Goal: Information Seeking & Learning: Check status

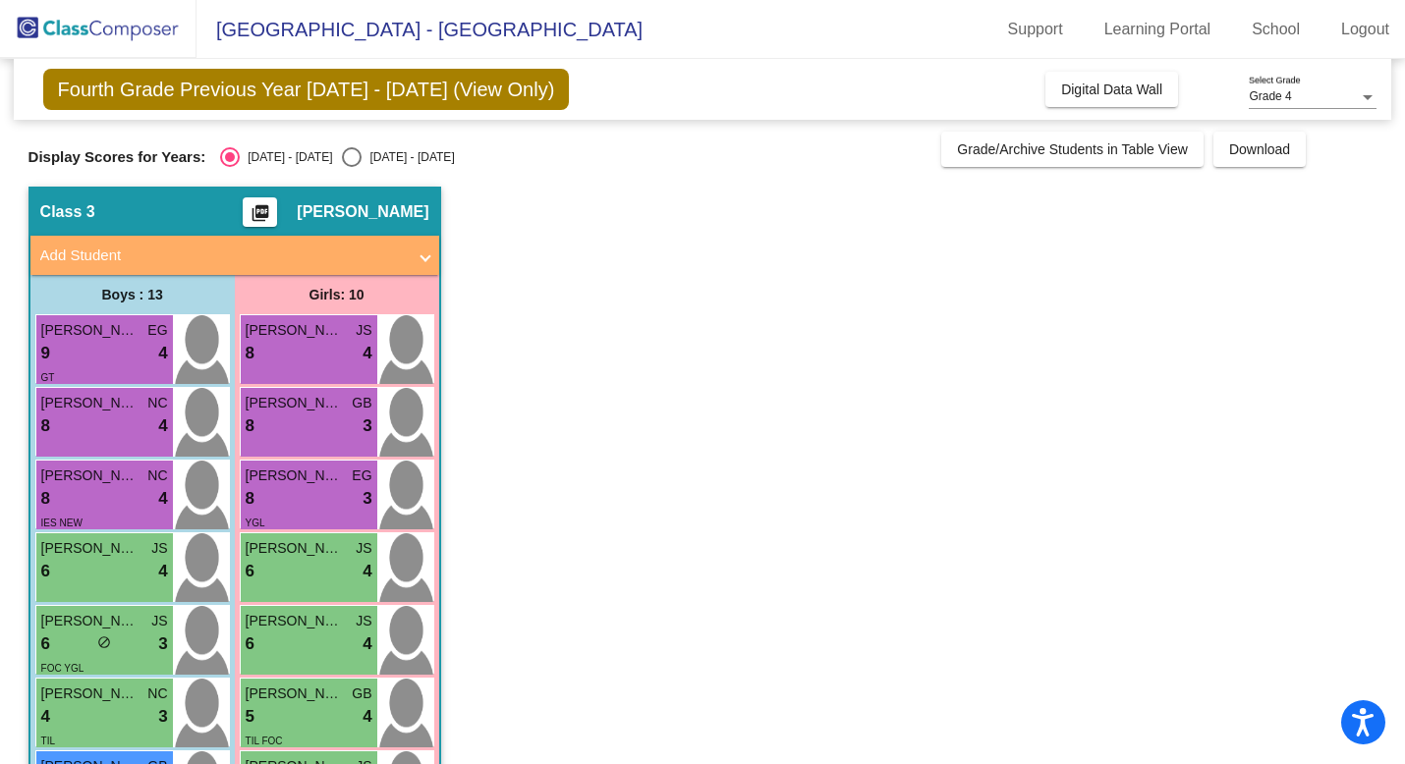
scroll to position [38, 0]
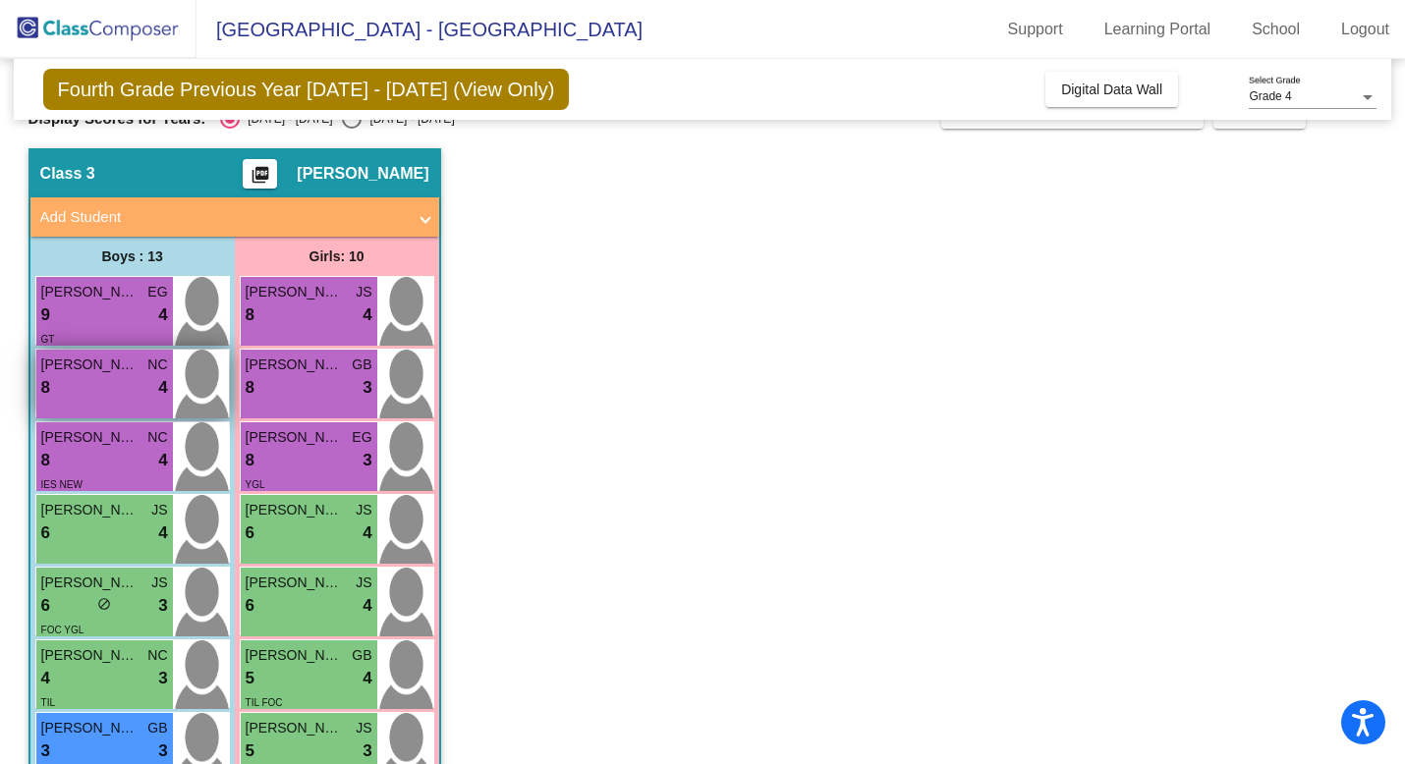
click at [77, 375] on div "8 lock do_not_disturb_alt 4" at bounding box center [104, 388] width 127 height 26
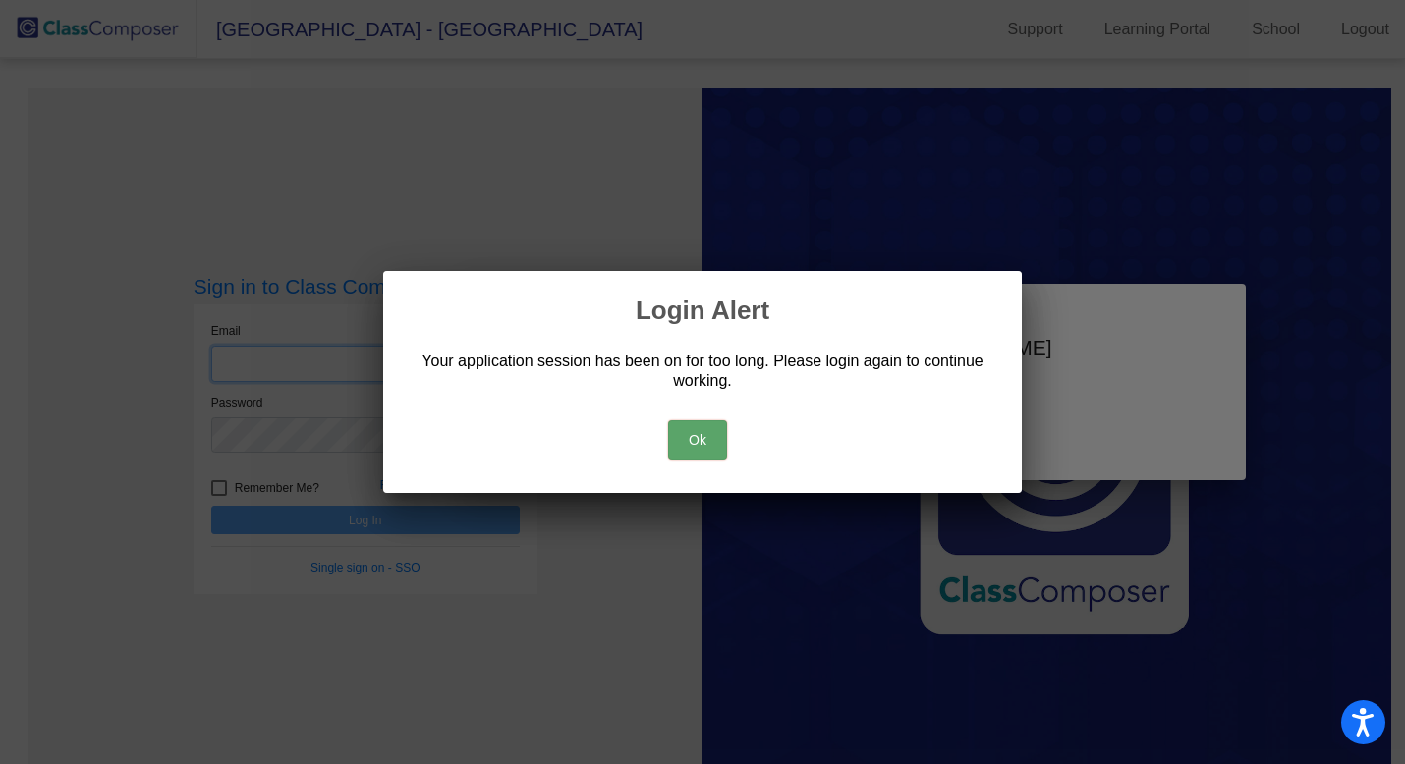
type input "[EMAIL_ADDRESS][DOMAIN_NAME]"
click at [692, 439] on button "Ok" at bounding box center [697, 440] width 59 height 39
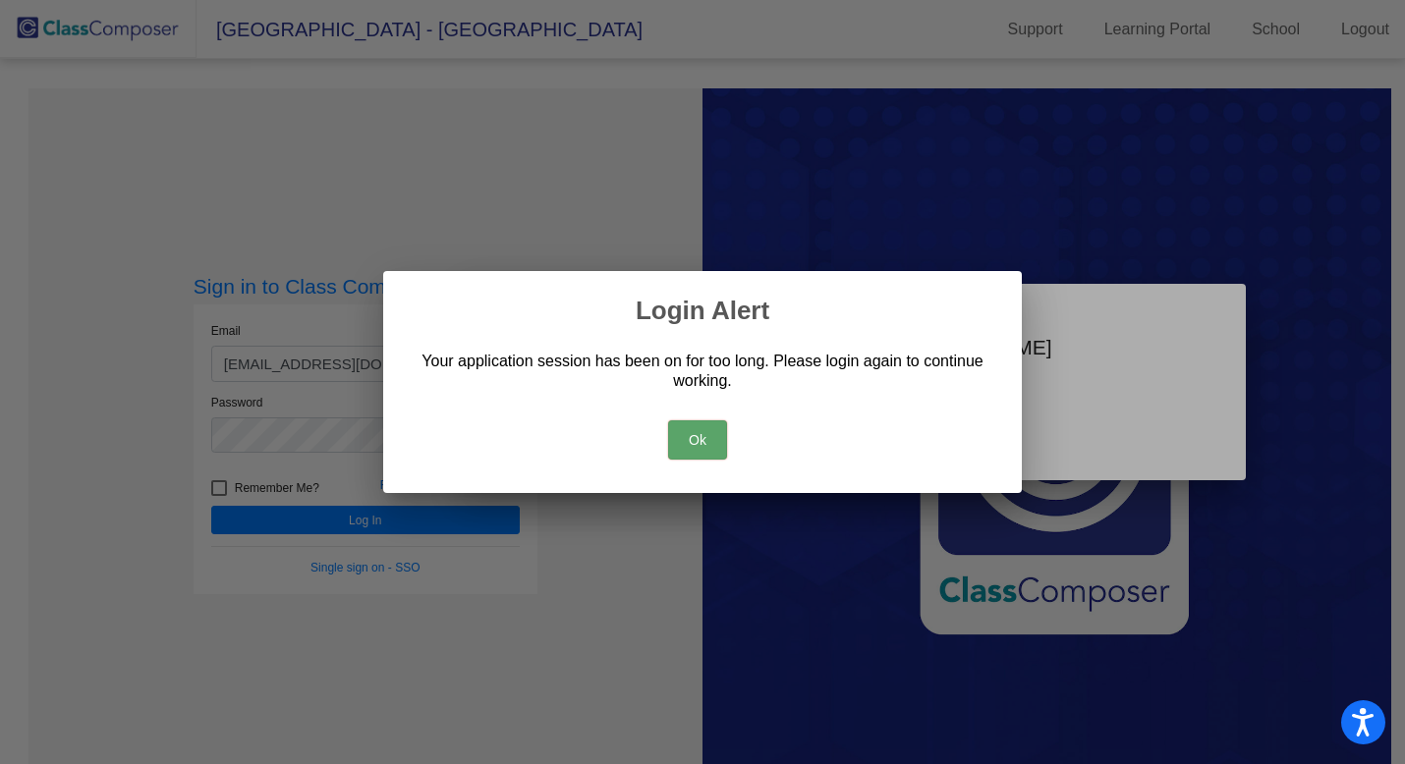
click at [692, 412] on div "Ok" at bounding box center [703, 435] width 592 height 69
click at [692, 442] on button "Ok" at bounding box center [697, 440] width 59 height 39
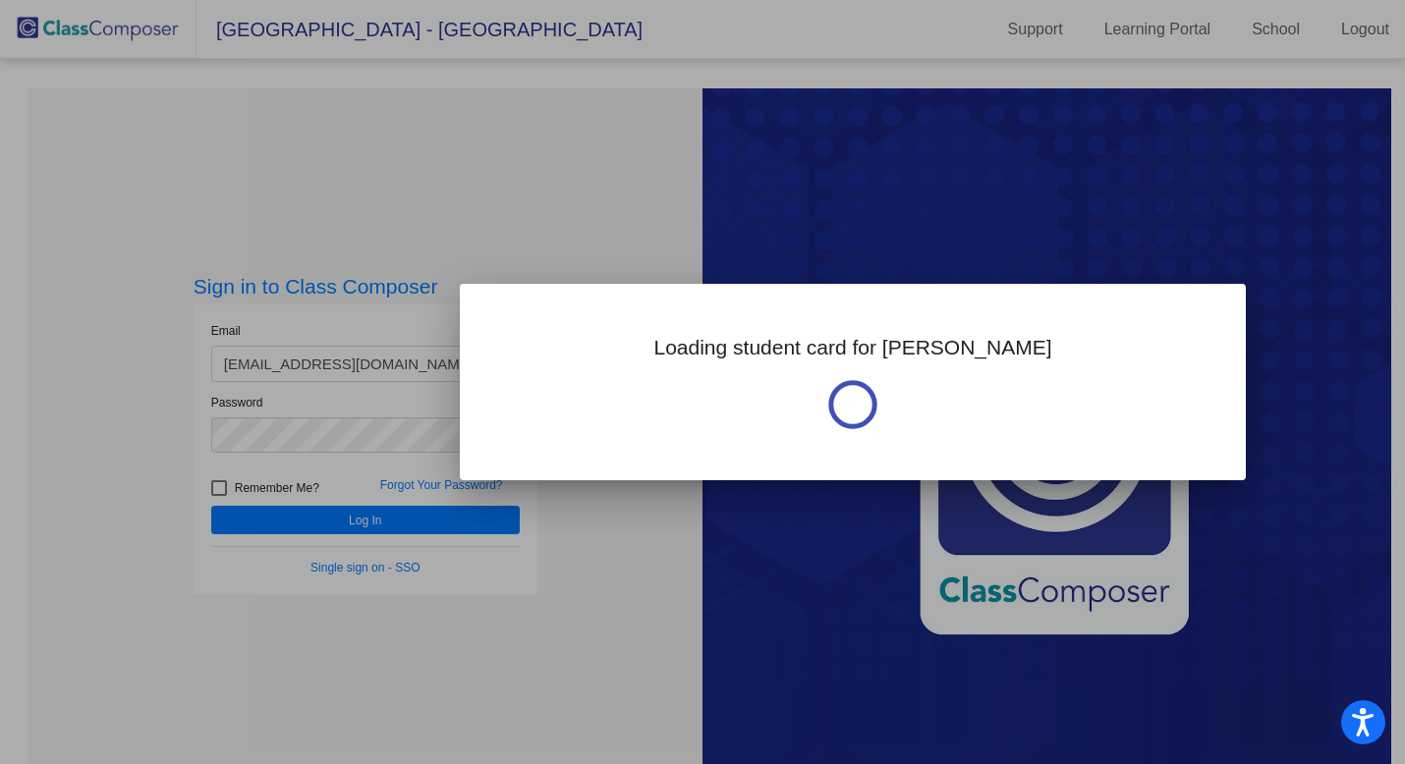
click at [447, 515] on div at bounding box center [702, 382] width 1405 height 764
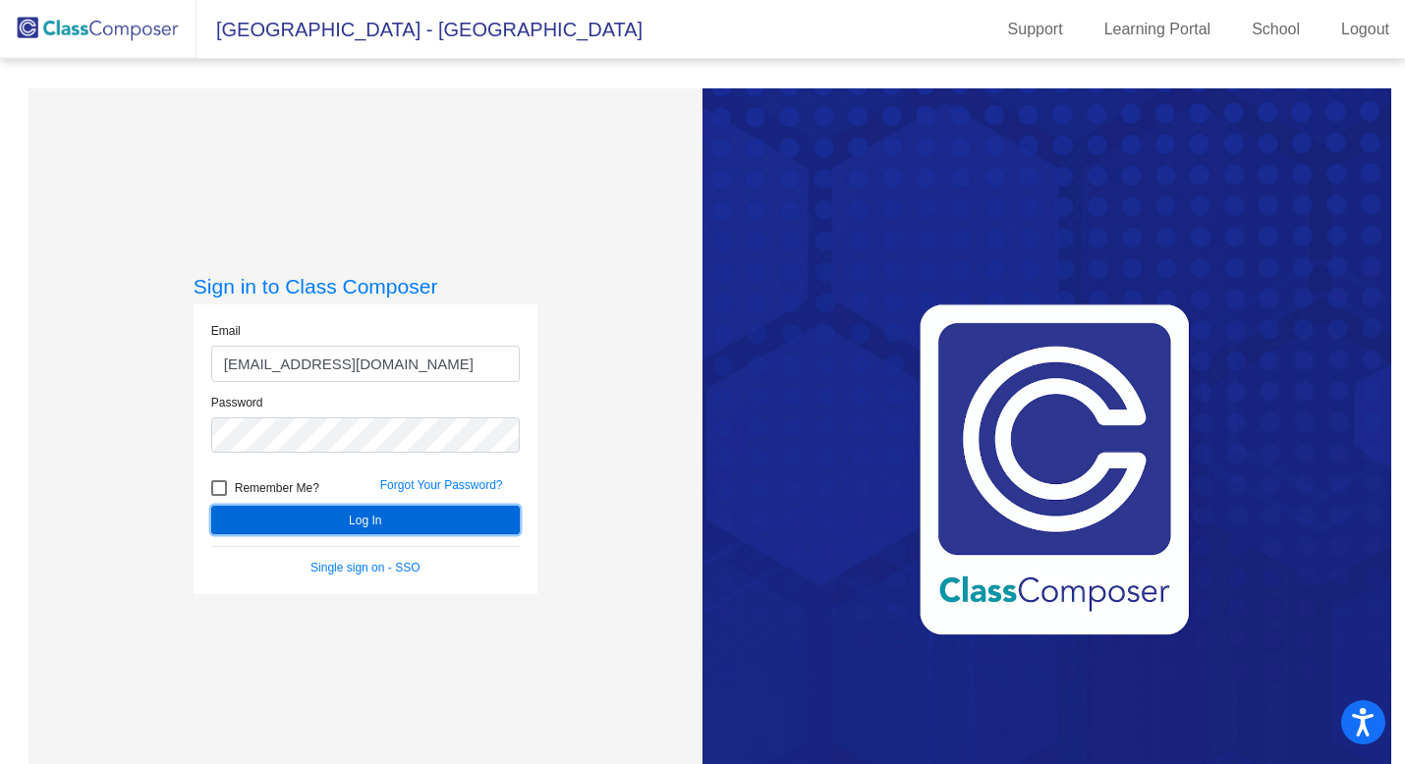
click at [447, 515] on button "Log In" at bounding box center [365, 520] width 309 height 28
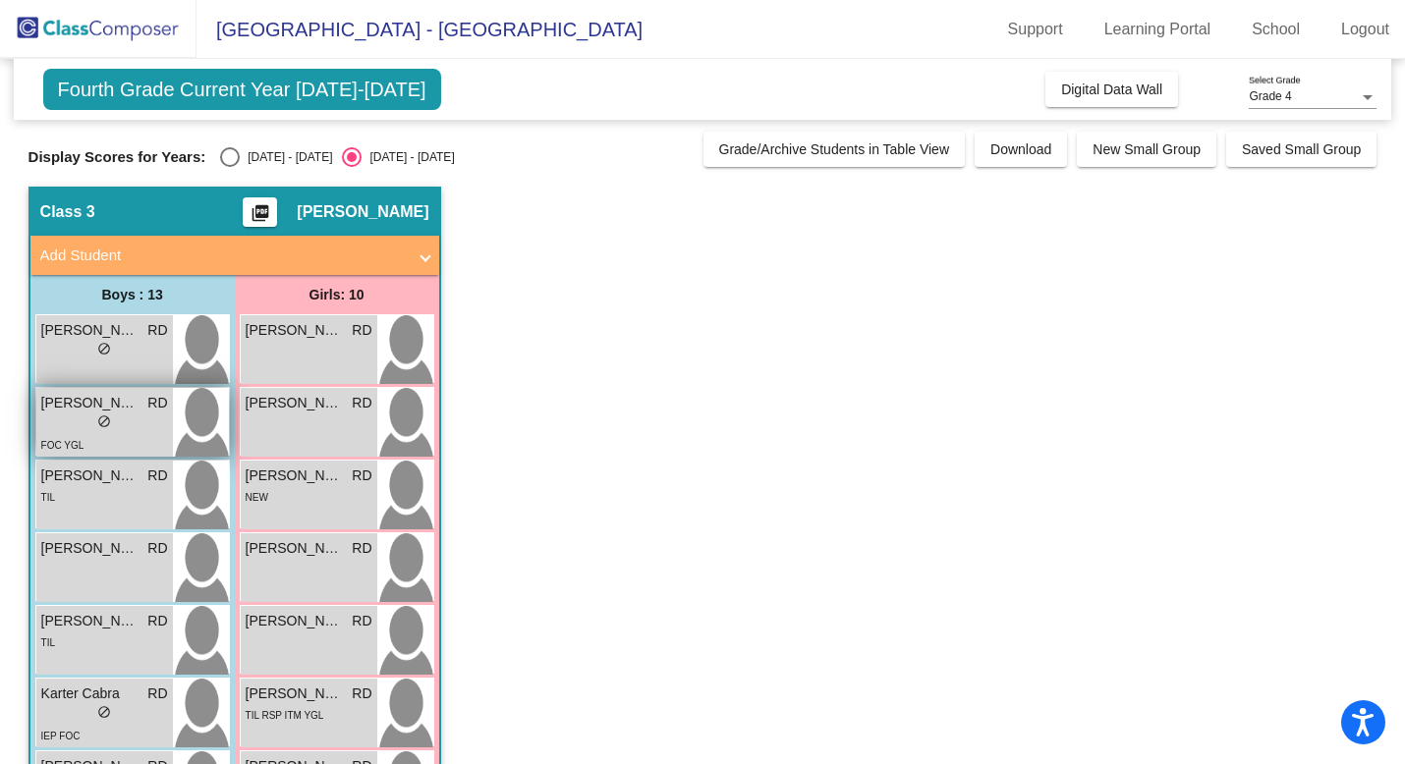
click at [104, 434] on div "FOC YGL" at bounding box center [104, 444] width 127 height 21
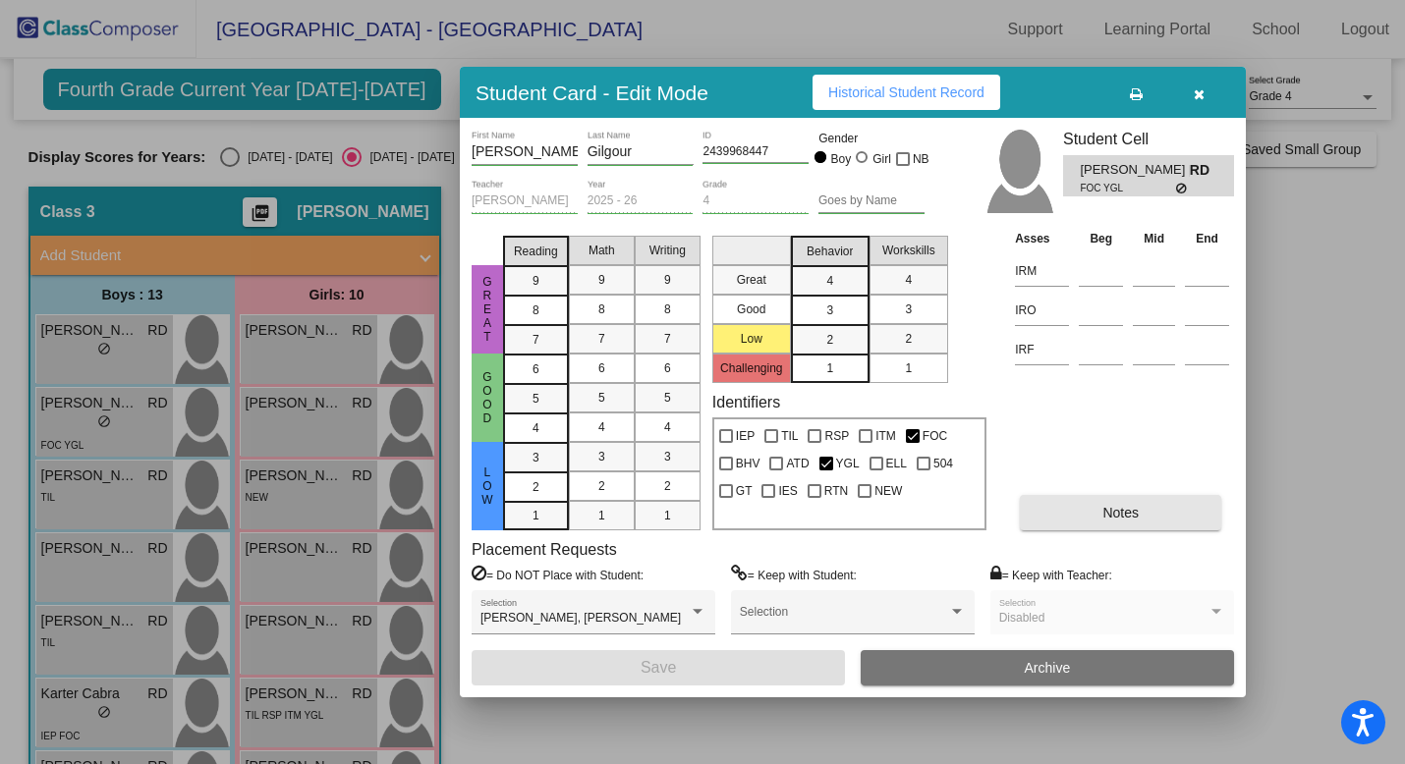
click at [1140, 529] on button "Notes" at bounding box center [1120, 512] width 201 height 35
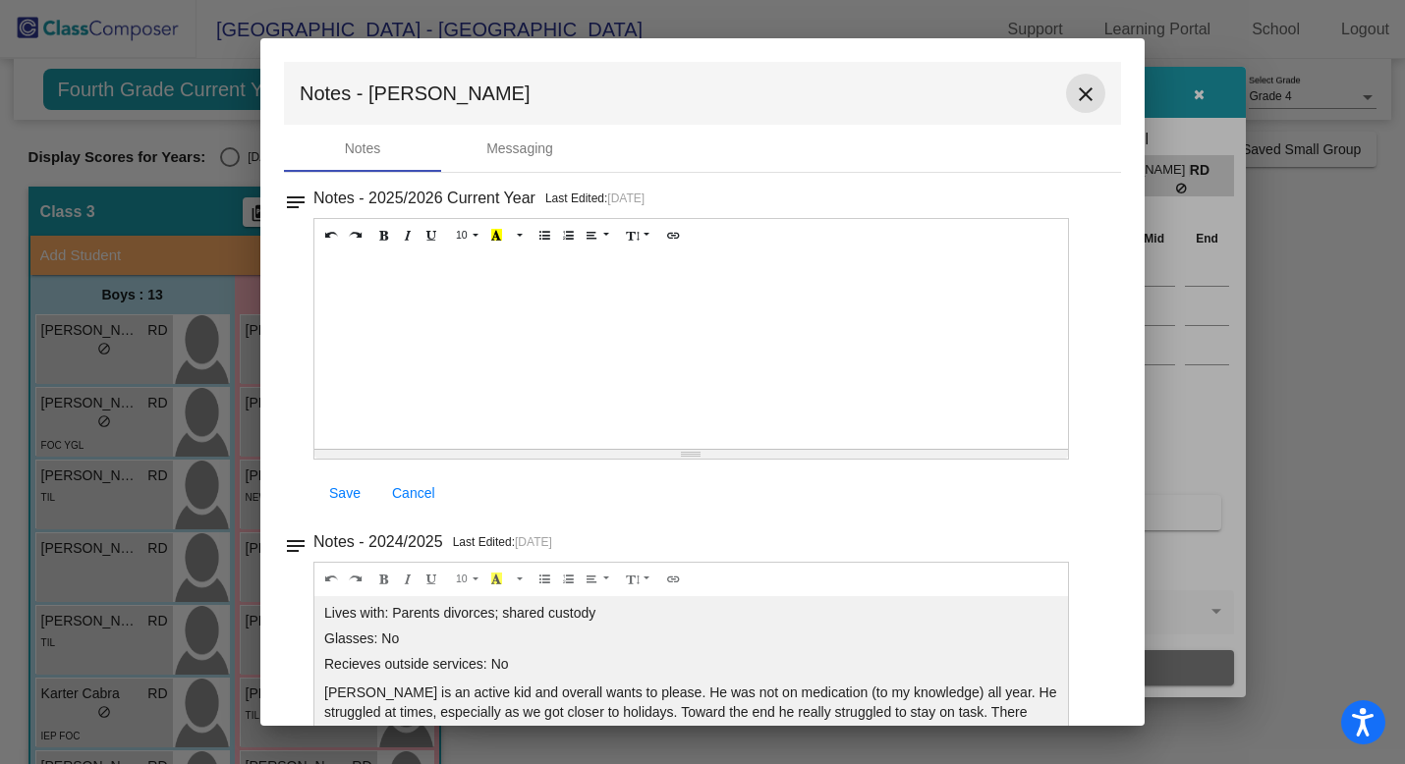
click at [1077, 93] on mat-icon "close" at bounding box center [1086, 95] width 24 height 24
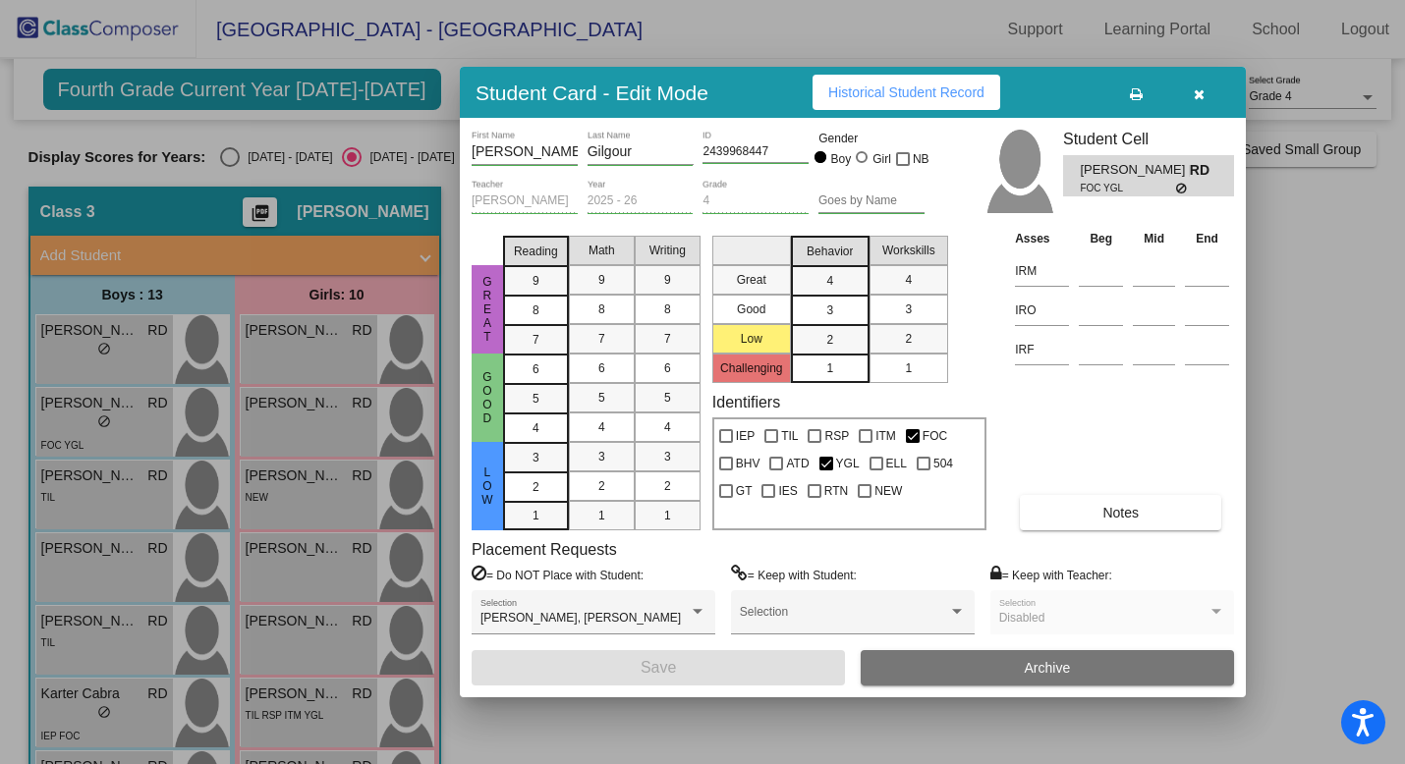
click at [1208, 82] on button "button" at bounding box center [1198, 92] width 63 height 35
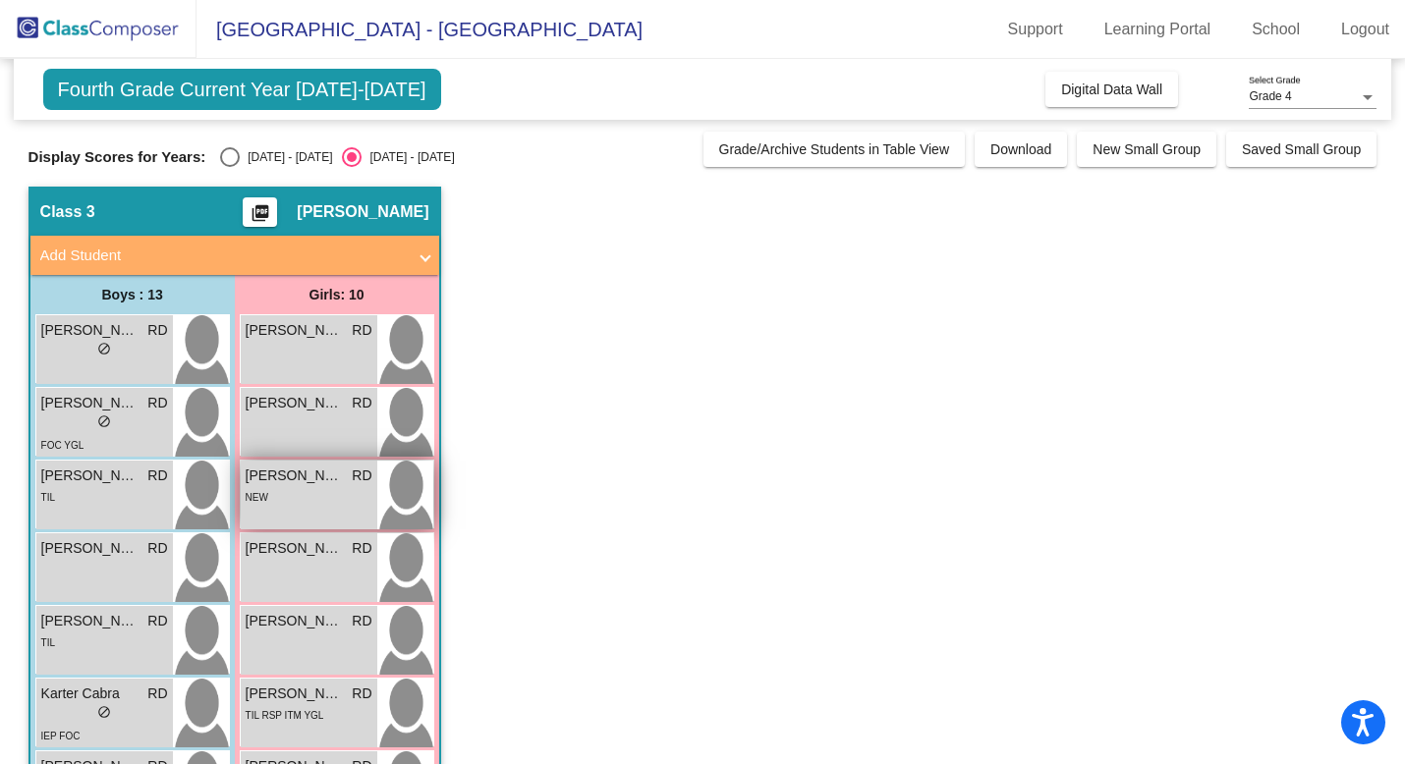
scroll to position [23, 0]
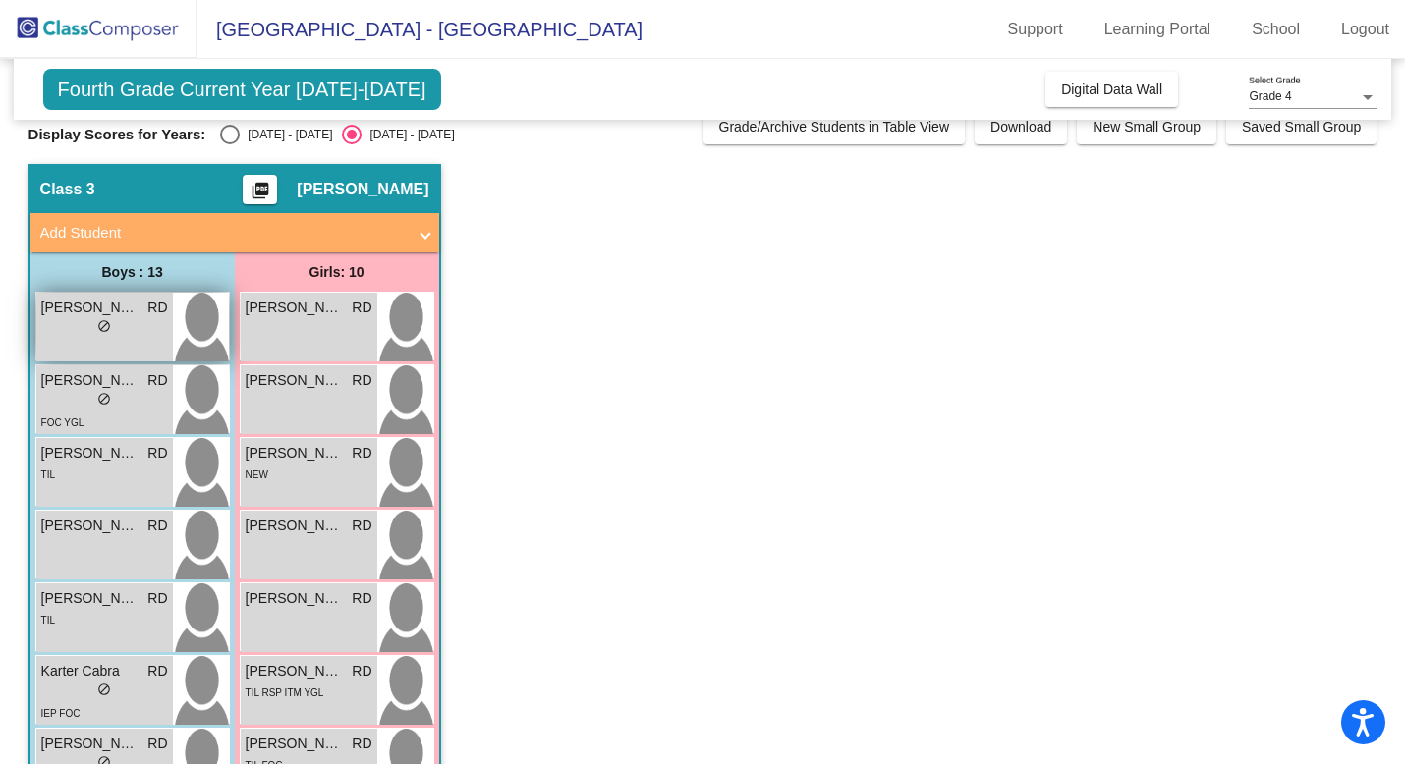
click at [143, 342] on div "[PERSON_NAME] RD lock do_not_disturb_alt" at bounding box center [104, 327] width 137 height 69
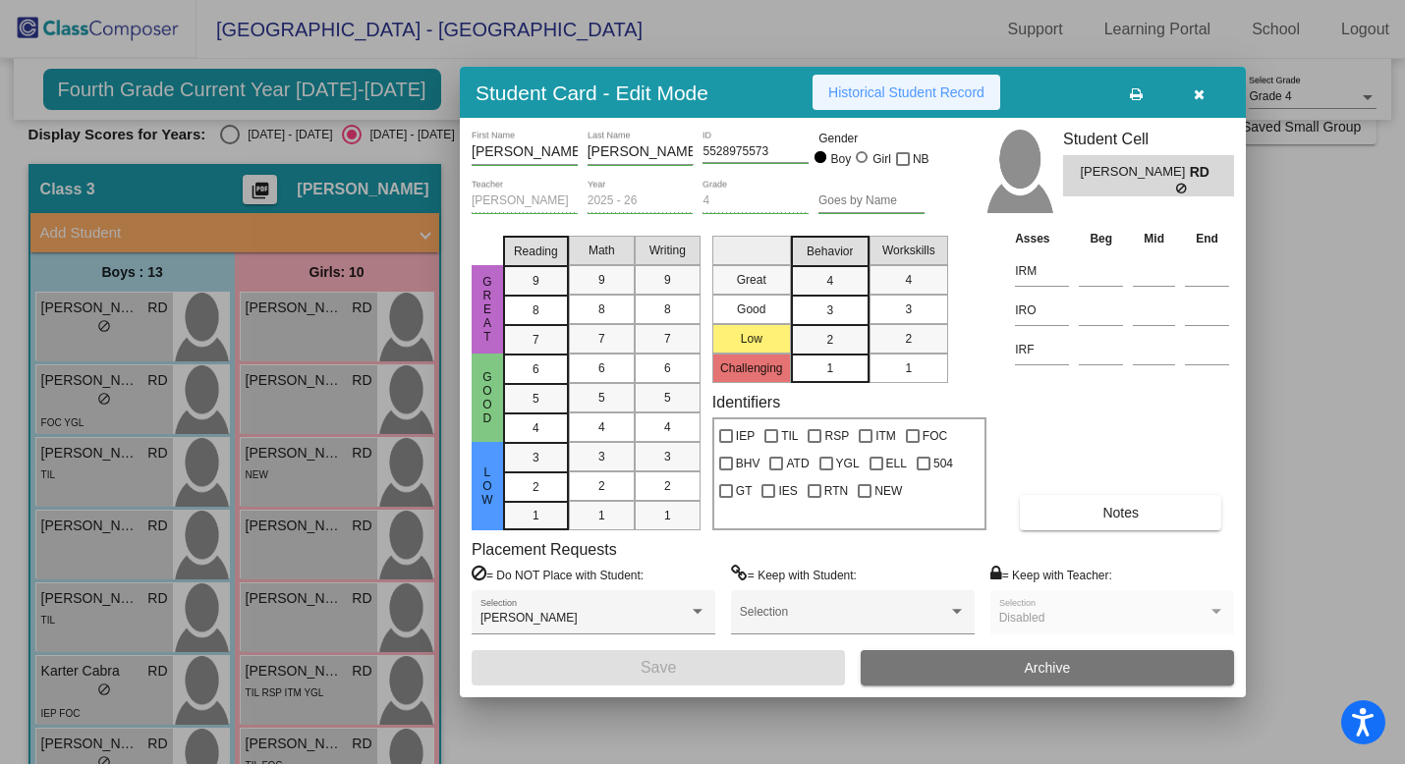
click at [868, 80] on button "Historical Student Record" at bounding box center [907, 92] width 188 height 35
click at [282, 213] on div at bounding box center [702, 382] width 1405 height 764
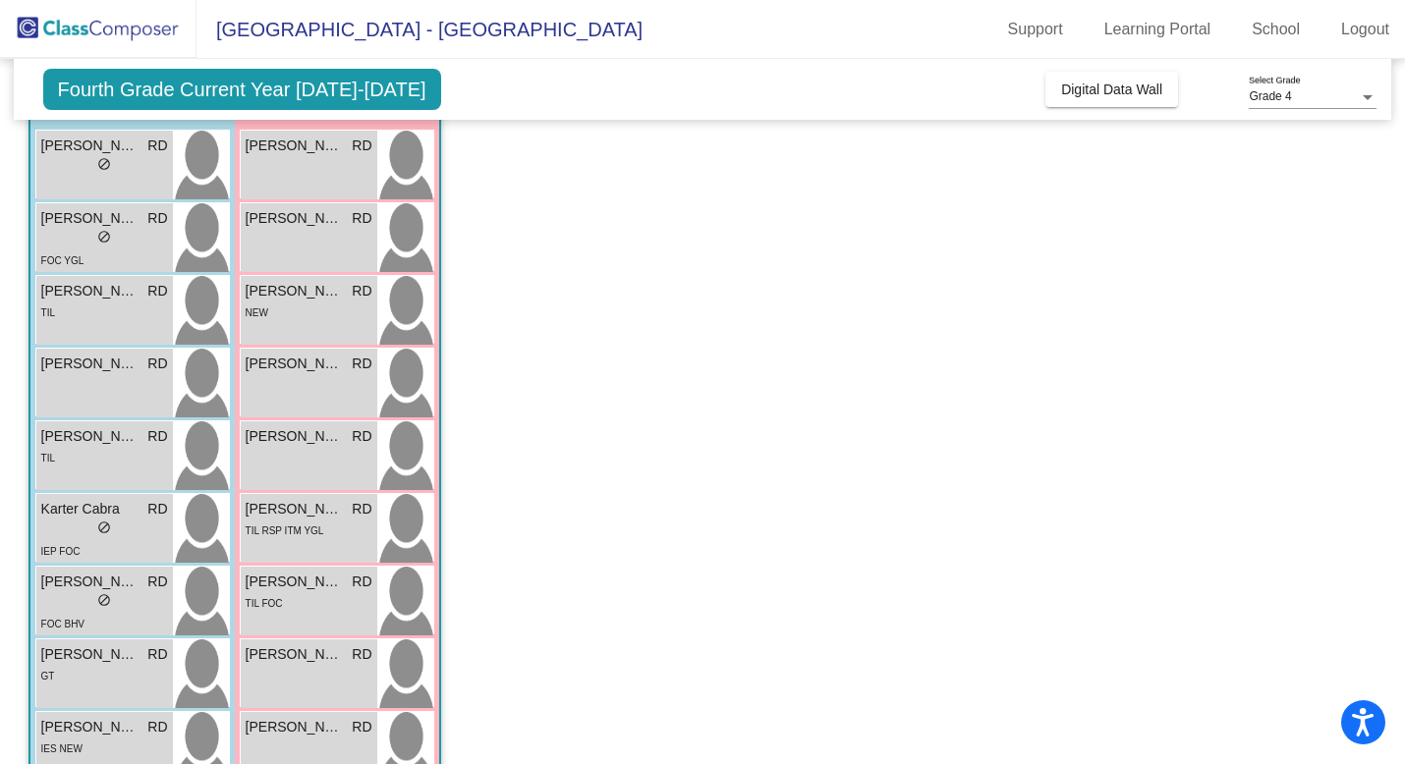
scroll to position [0, 0]
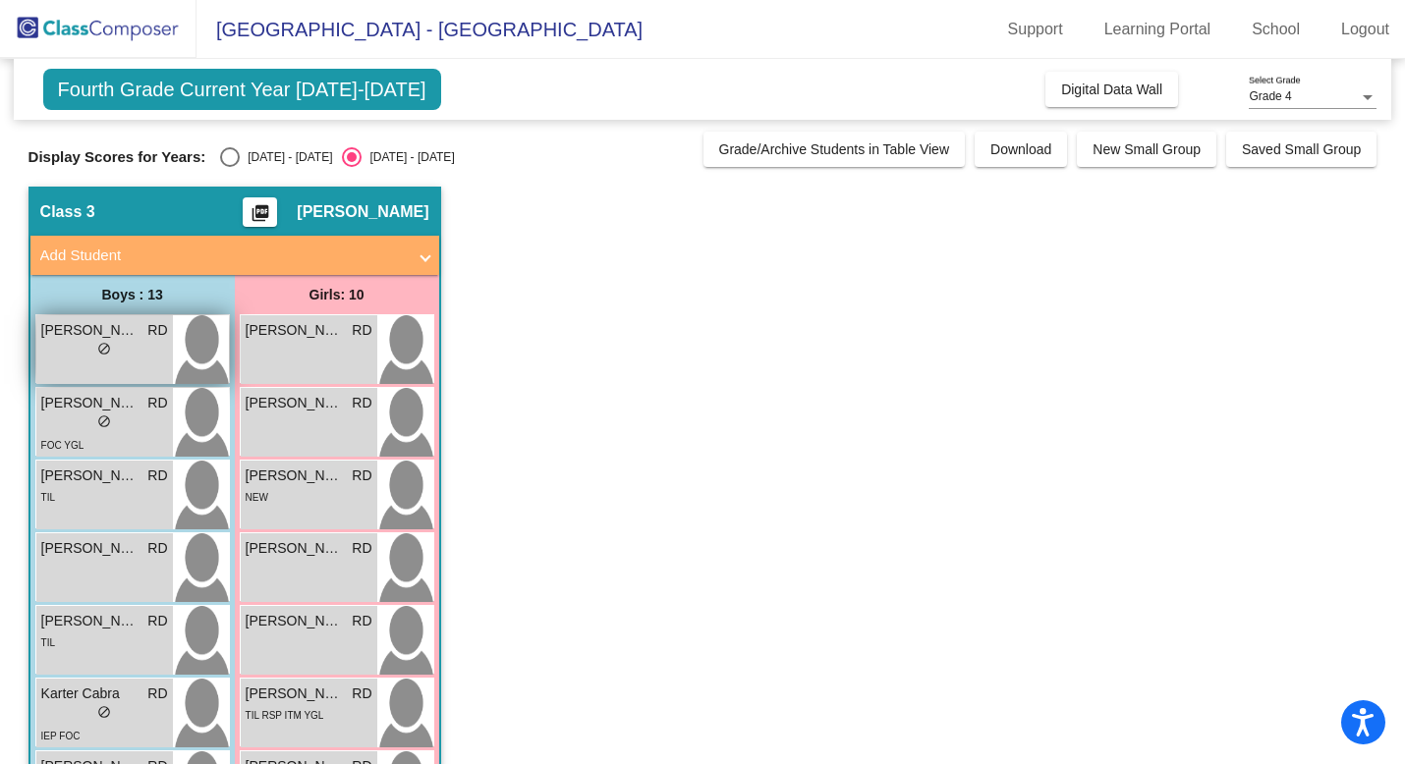
click at [100, 355] on span "do_not_disturb_alt" at bounding box center [104, 349] width 14 height 14
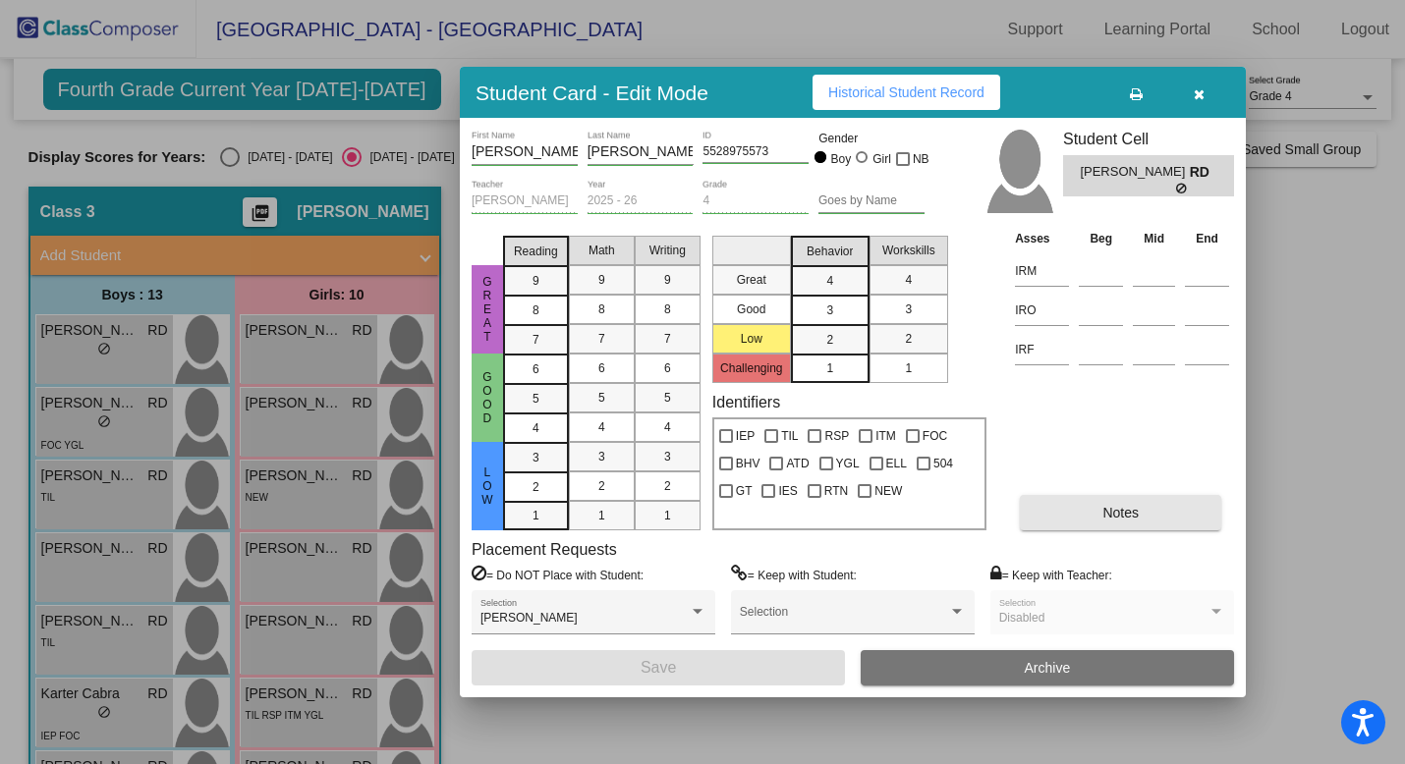
click at [1125, 509] on span "Notes" at bounding box center [1121, 513] width 36 height 16
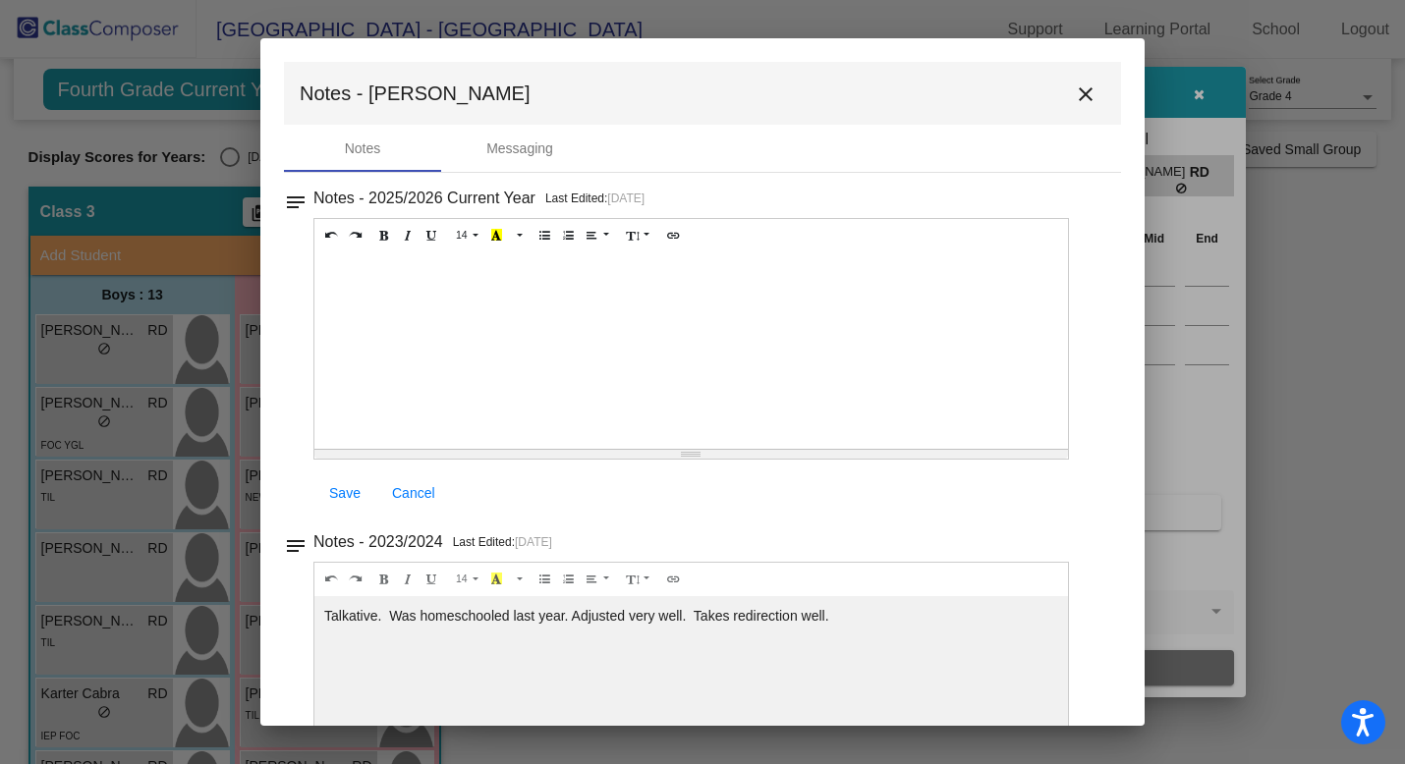
click at [1084, 92] on mat-icon "close" at bounding box center [1086, 95] width 24 height 24
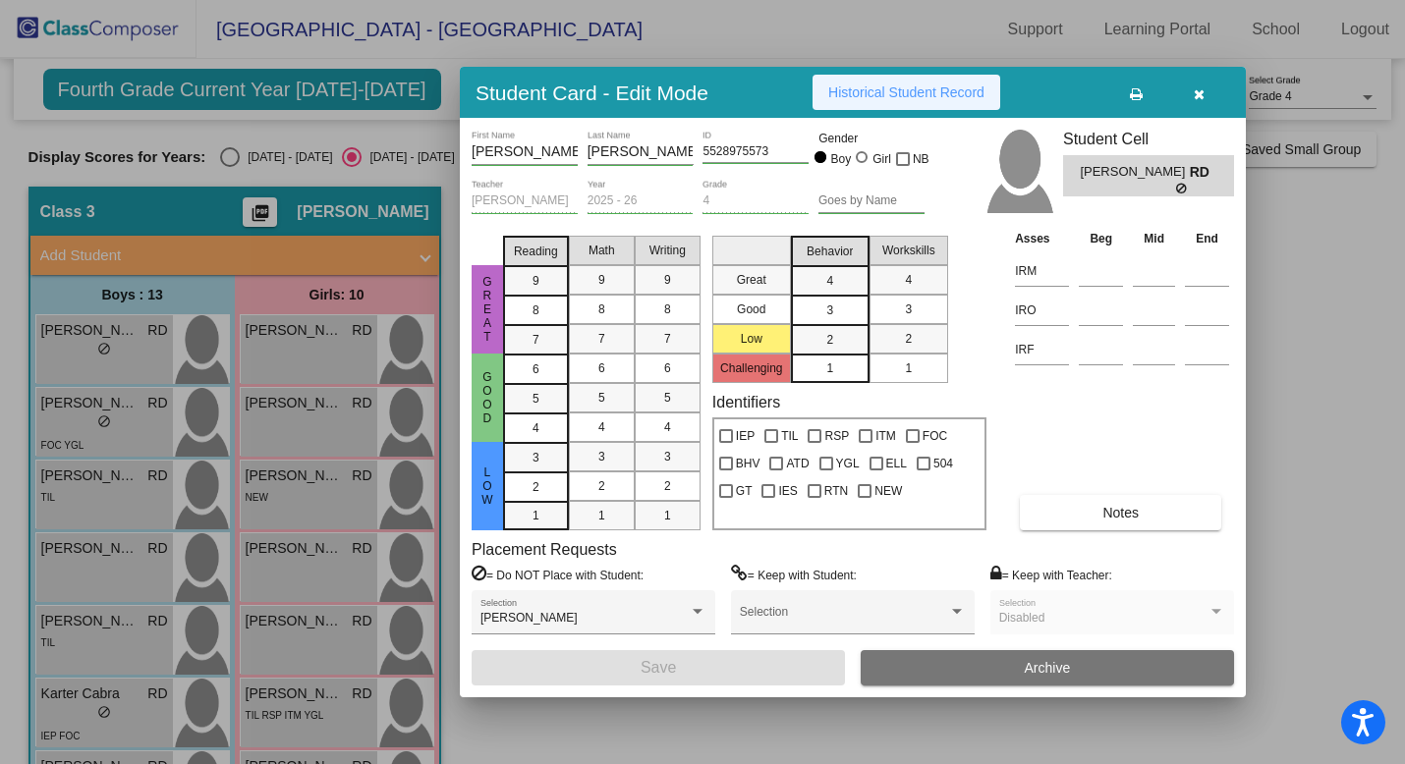
click at [937, 96] on span "Historical Student Record" at bounding box center [906, 93] width 156 height 16
click at [1207, 95] on button "button" at bounding box center [1198, 92] width 63 height 35
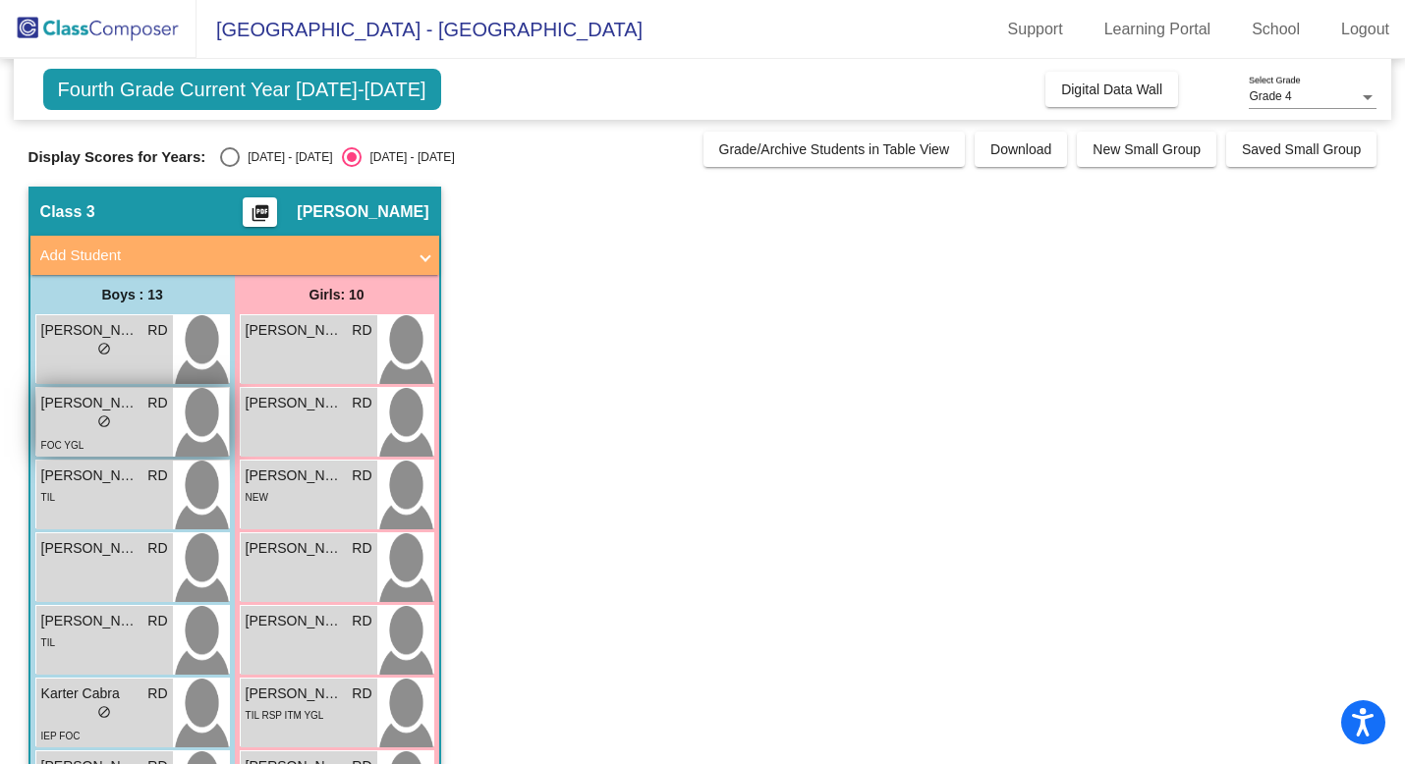
click at [133, 426] on div "lock do_not_disturb_alt" at bounding box center [104, 424] width 127 height 21
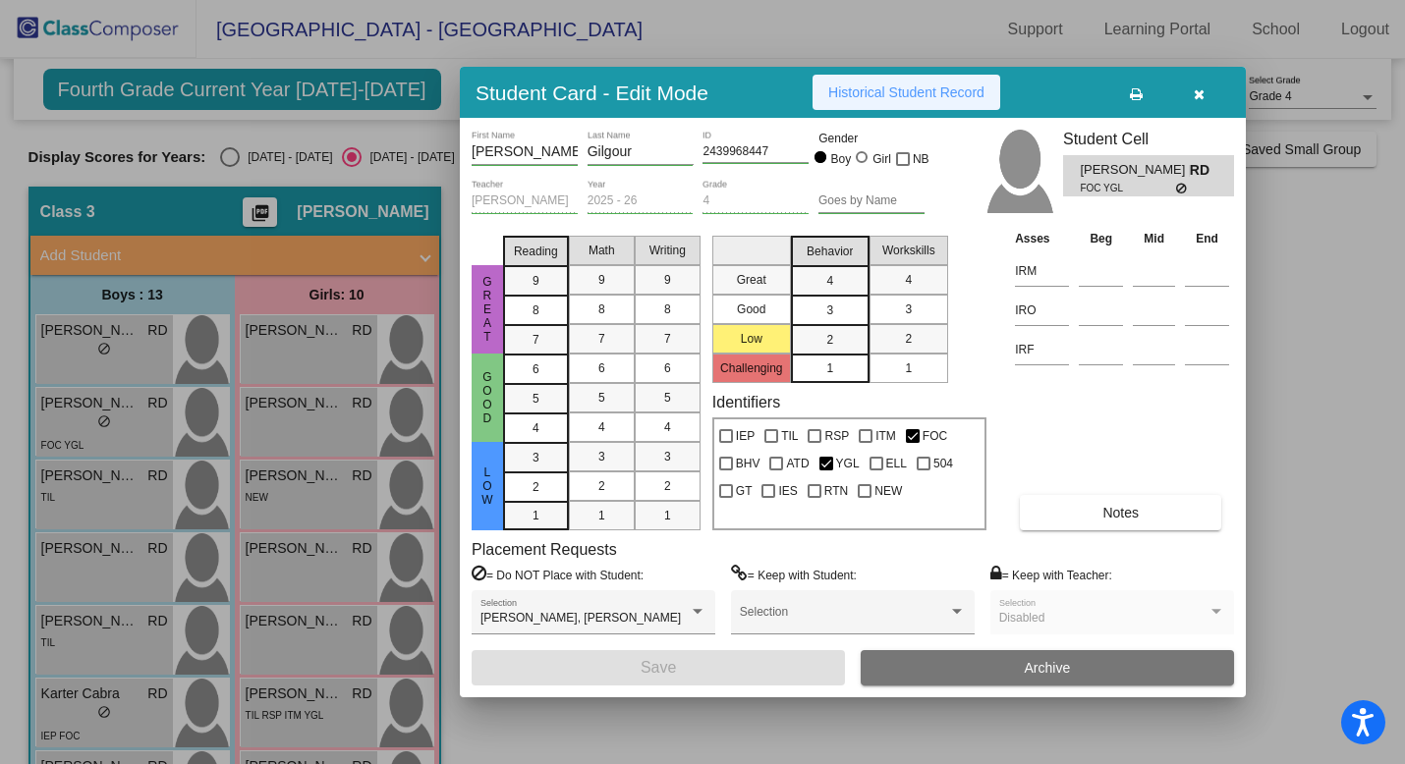
click at [955, 97] on span "Historical Student Record" at bounding box center [906, 93] width 156 height 16
click at [119, 490] on div at bounding box center [702, 382] width 1405 height 764
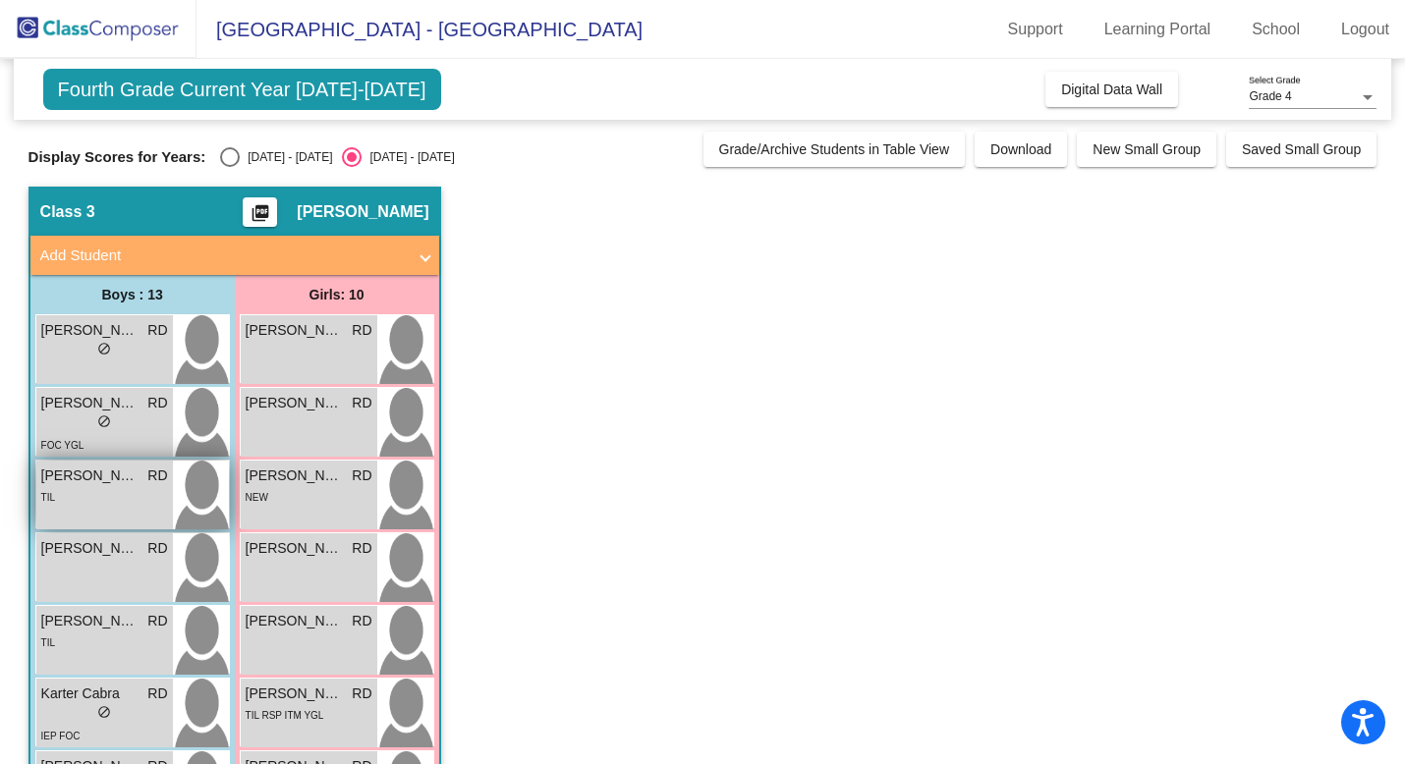
click at [118, 490] on div "TIL" at bounding box center [104, 496] width 127 height 21
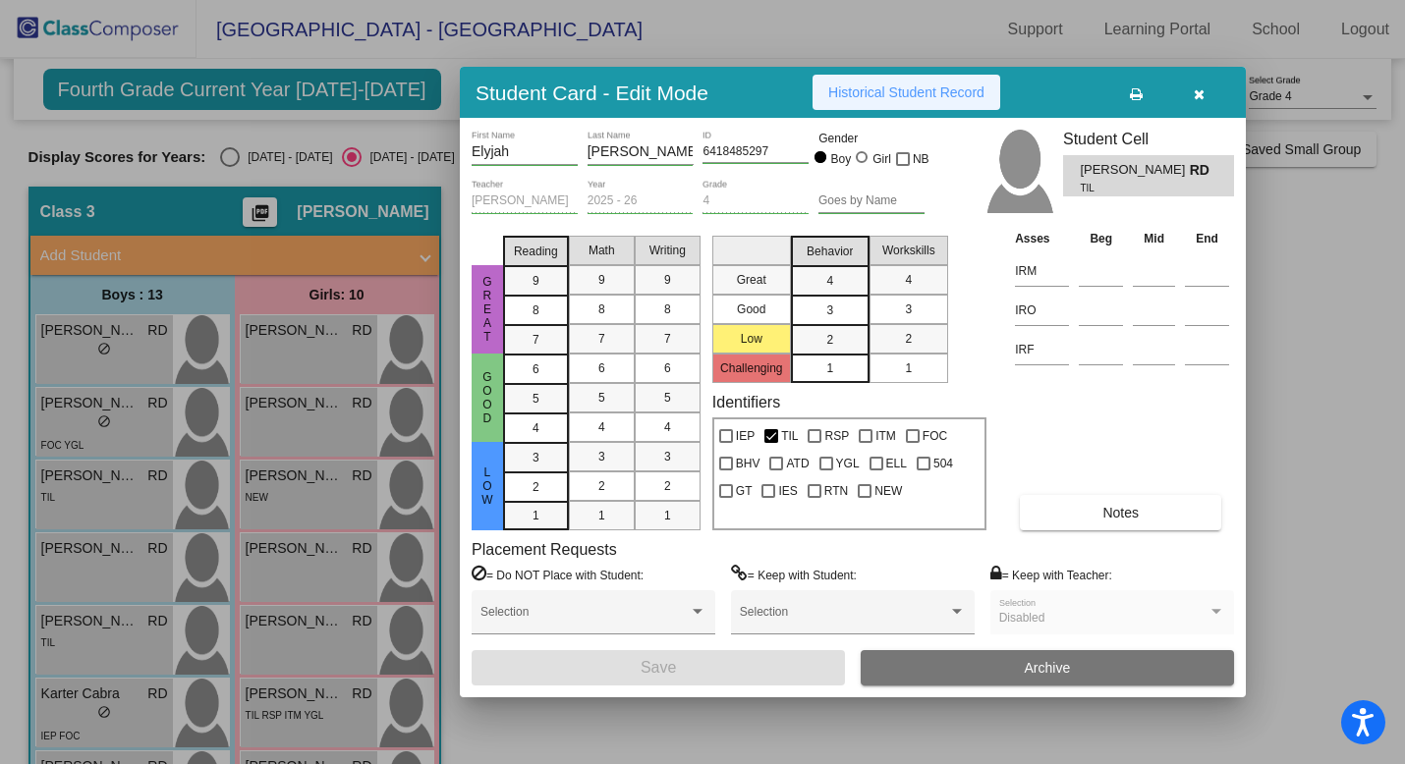
click at [890, 92] on span "Historical Student Record" at bounding box center [906, 93] width 156 height 16
